Goal: Navigation & Orientation: Understand site structure

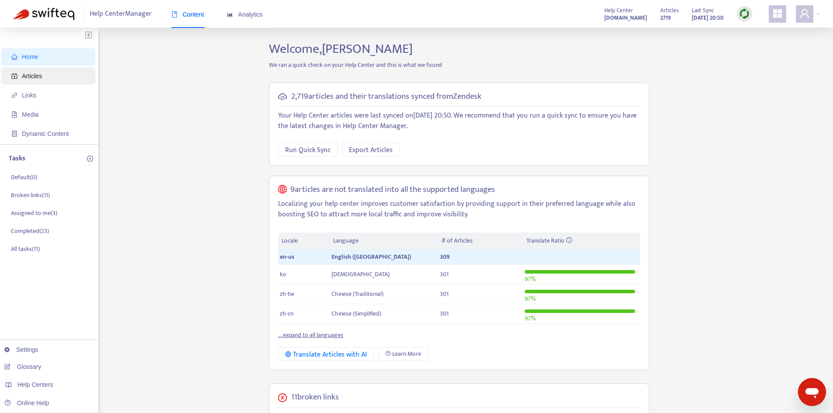
click at [28, 75] on span "Articles" at bounding box center [32, 76] width 20 height 7
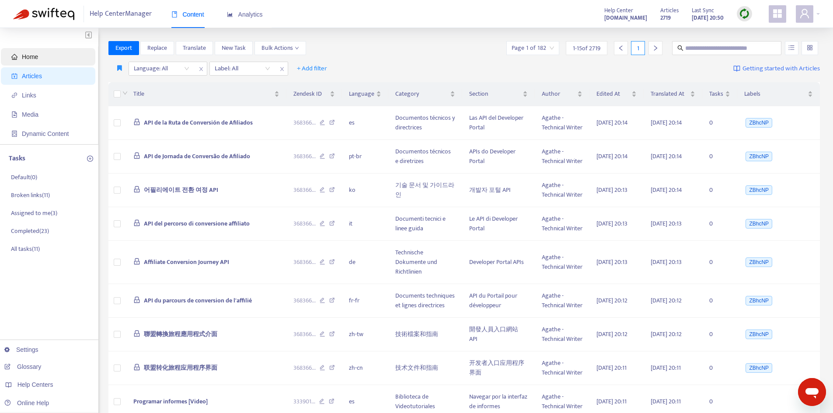
click at [38, 57] on span "Home" at bounding box center [30, 56] width 16 height 7
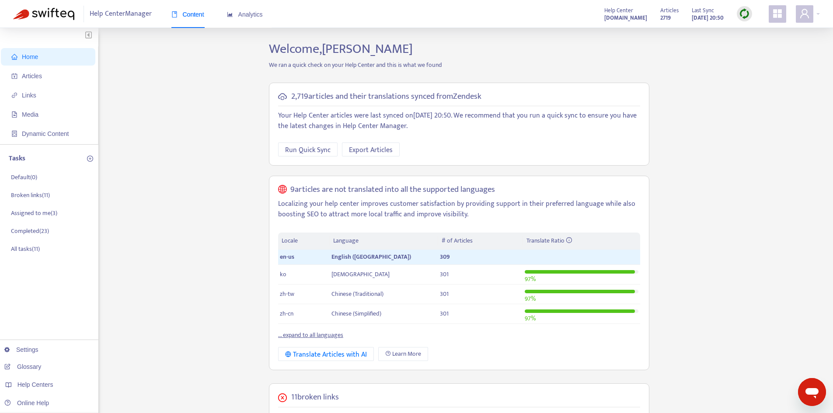
click at [112, 11] on span "Help Center Manager" at bounding box center [121, 14] width 62 height 17
click at [45, 79] on span "Articles" at bounding box center [49, 75] width 77 height 17
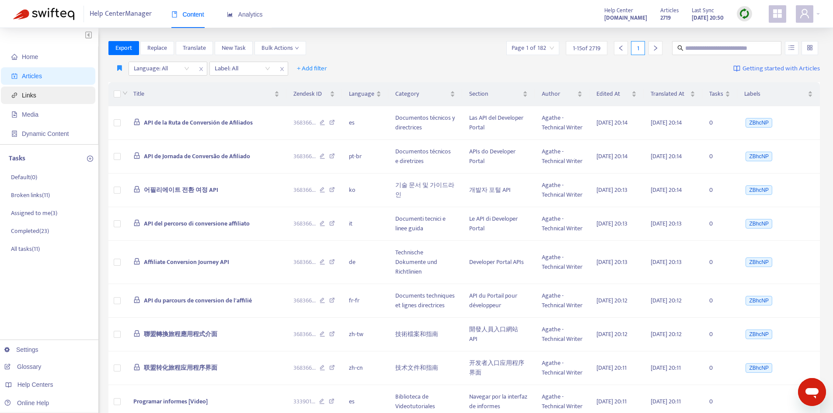
click at [66, 91] on span "Links" at bounding box center [49, 95] width 77 height 17
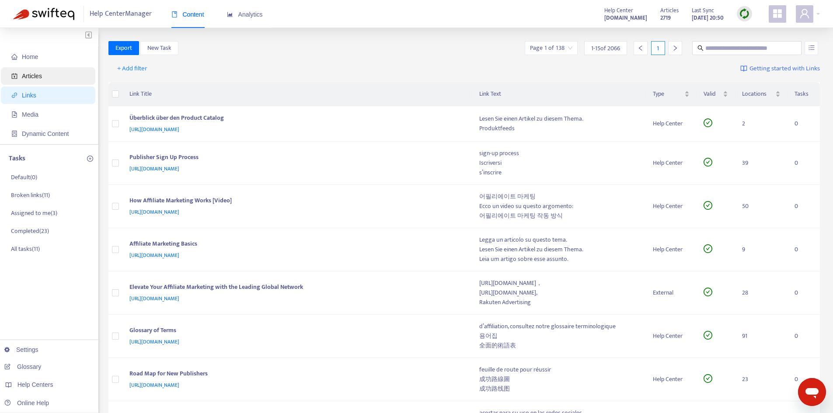
click at [65, 84] on span "Articles" at bounding box center [49, 75] width 77 height 17
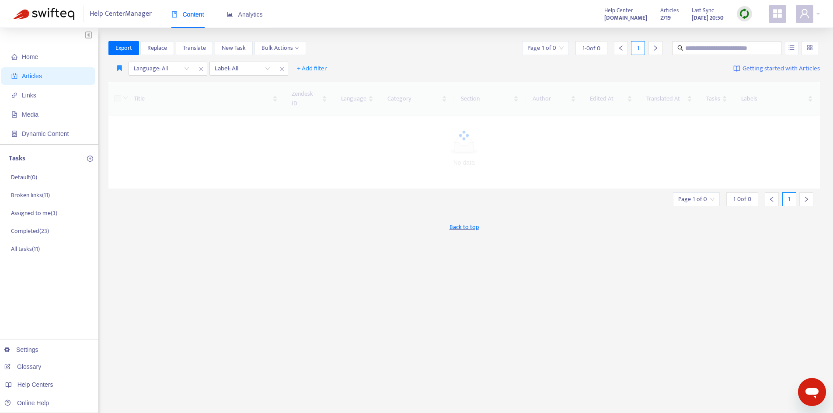
click at [63, 74] on span "Articles" at bounding box center [49, 75] width 77 height 17
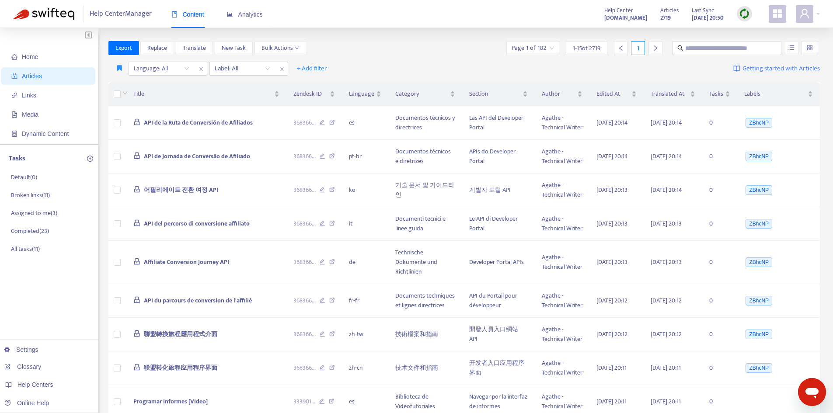
click at [59, 66] on ul "Home Articles Links Media Dynamic Content" at bounding box center [49, 95] width 98 height 98
click at [781, 20] on span at bounding box center [777, 13] width 17 height 17
click at [779, 20] on span at bounding box center [777, 13] width 17 height 17
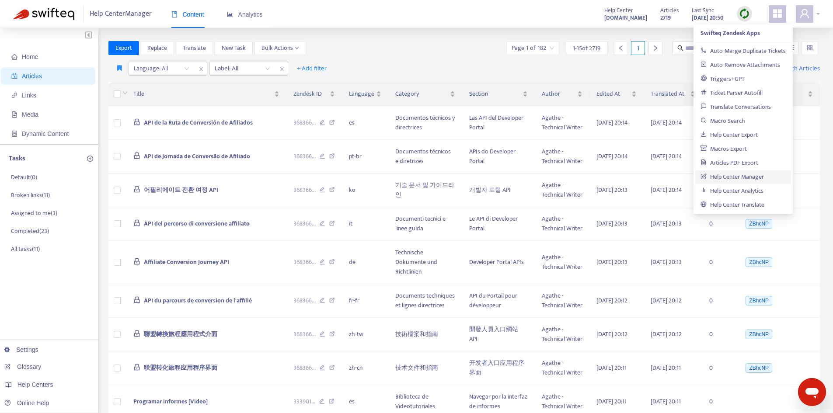
click at [801, 17] on icon "user" at bounding box center [804, 13] width 9 height 9
